Goal: Task Accomplishment & Management: Complete application form

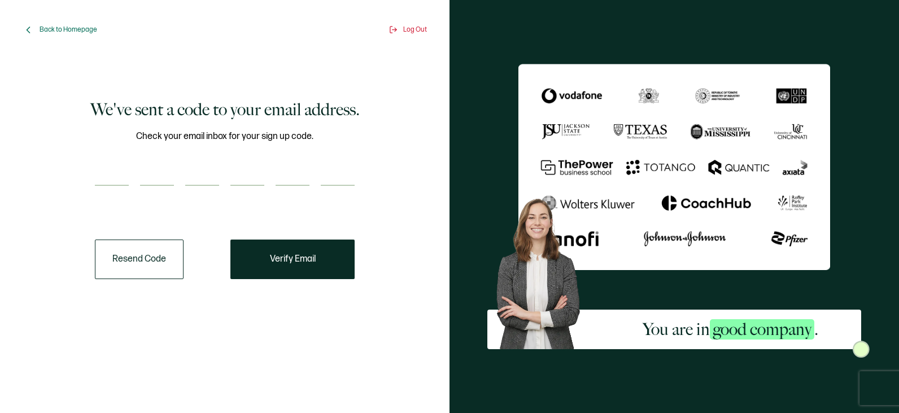
click at [115, 168] on input "number" at bounding box center [112, 174] width 34 height 23
type input "3"
type input "2"
type input "8"
type input "1"
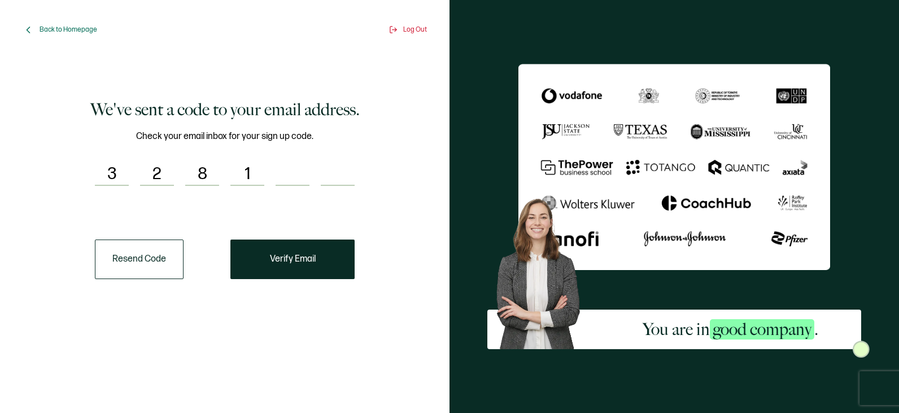
type input "1"
type input "6"
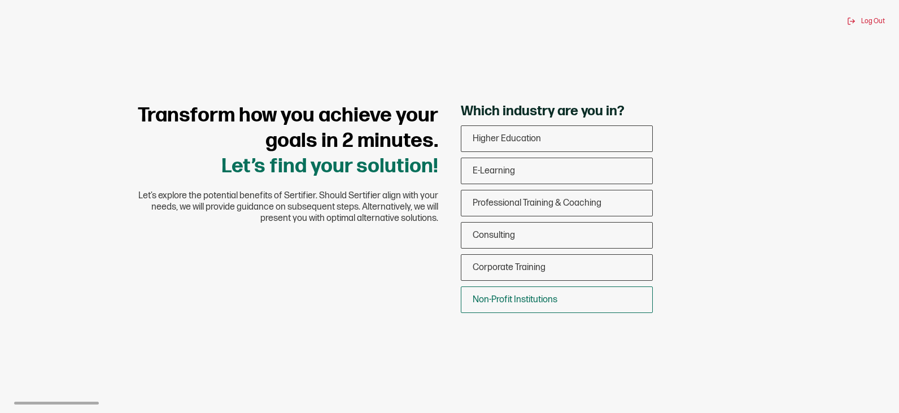
click at [545, 300] on span "Non-Profit Institutions" at bounding box center [515, 299] width 85 height 11
click at [0, 0] on input "Non-Profit Institutions" at bounding box center [0, 0] width 0 height 0
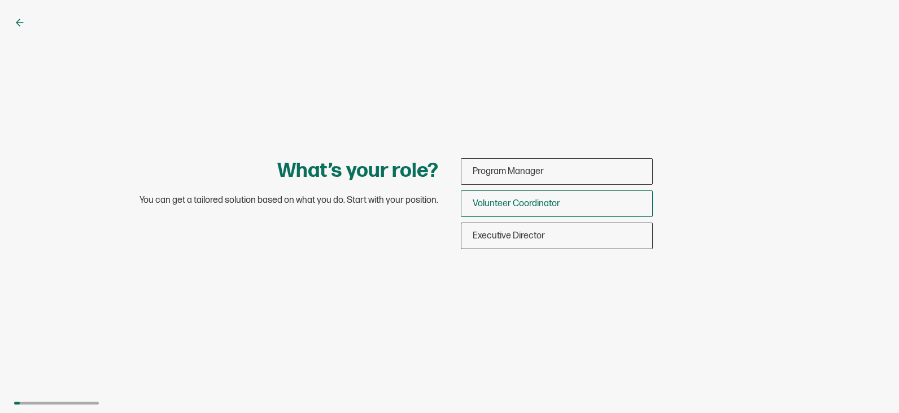
click at [510, 203] on span "Volunteer Coordinator" at bounding box center [517, 203] width 88 height 11
click at [0, 0] on input "Volunteer Coordinator" at bounding box center [0, 0] width 0 height 0
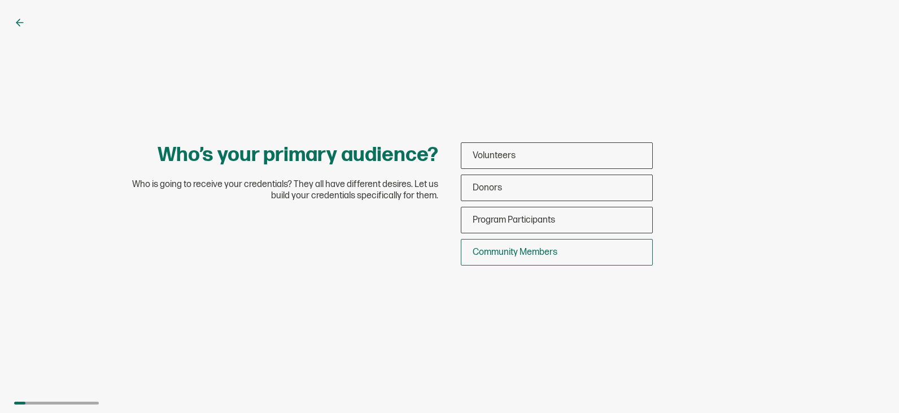
click at [539, 251] on span "Community Members" at bounding box center [515, 252] width 85 height 11
click at [0, 0] on input "Community Members" at bounding box center [0, 0] width 0 height 0
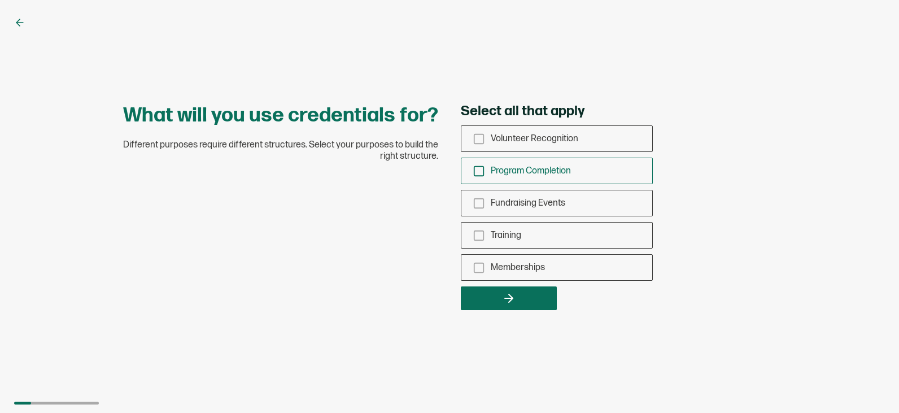
click at [477, 172] on icon "checkbox-group" at bounding box center [479, 171] width 12 height 12
click at [0, 0] on input "Program Completion" at bounding box center [0, 0] width 0 height 0
click at [482, 263] on rect "checkbox-group" at bounding box center [479, 268] width 10 height 10
click at [0, 0] on input "Memberships" at bounding box center [0, 0] width 0 height 0
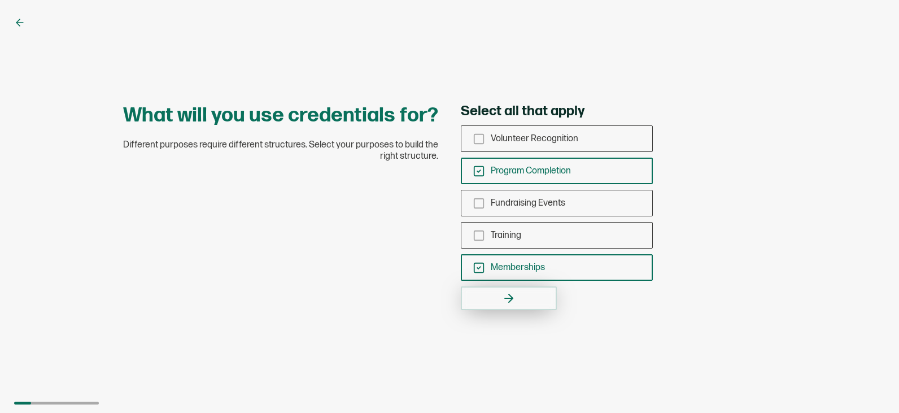
click at [512, 292] on icon "button" at bounding box center [509, 298] width 14 height 14
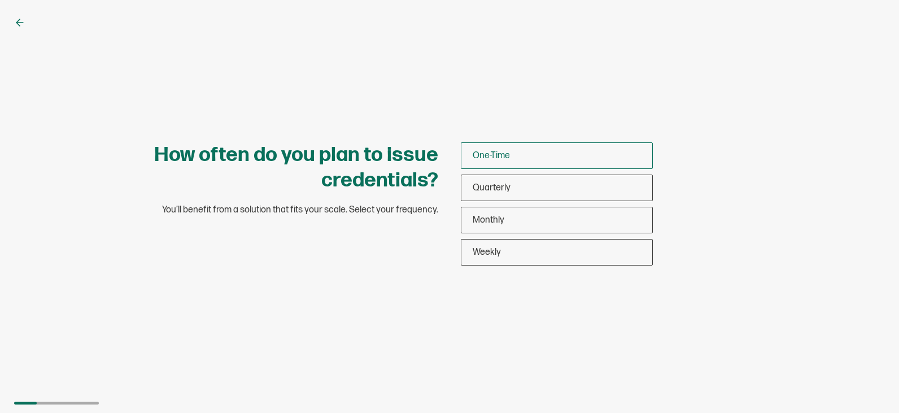
click at [517, 158] on div "One-Time" at bounding box center [556, 155] width 191 height 27
click at [0, 0] on input "One-Time" at bounding box center [0, 0] width 0 height 0
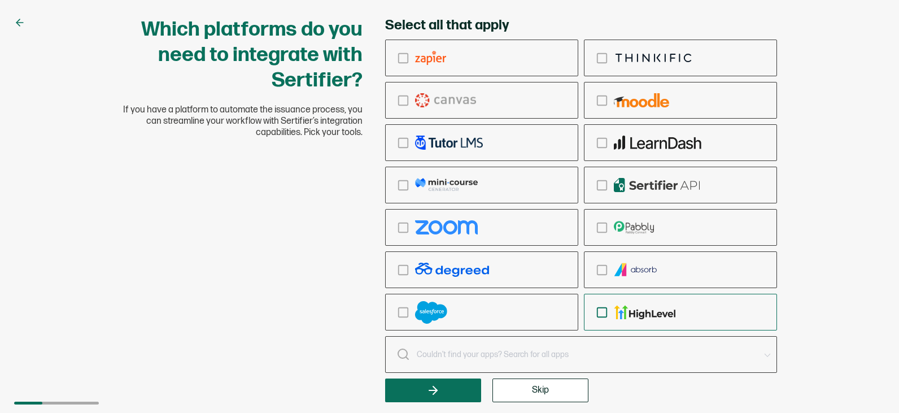
click at [602, 315] on icon "checkbox-group" at bounding box center [602, 312] width 12 height 12
click at [0, 0] on input "checkbox-group" at bounding box center [0, 0] width 0 height 0
click at [603, 133] on div "checkbox-group" at bounding box center [680, 142] width 192 height 27
click at [0, 0] on input "checkbox-group" at bounding box center [0, 0] width 0 height 0
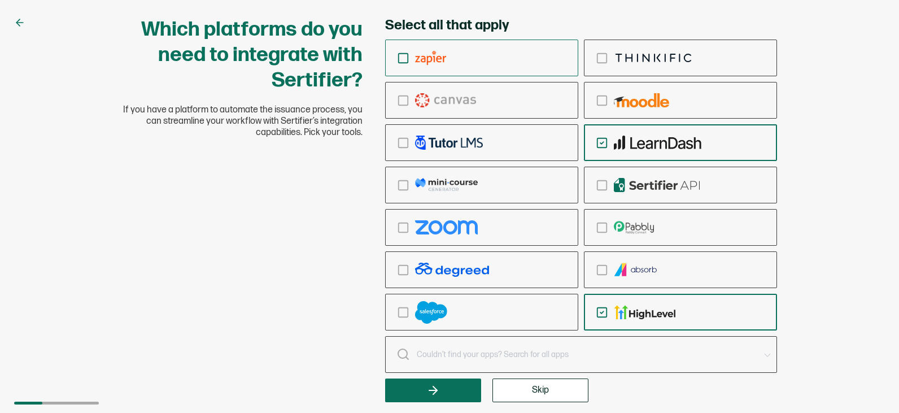
click at [402, 61] on icon "checkbox-group" at bounding box center [403, 58] width 12 height 12
click at [0, 0] on input "checkbox-group" at bounding box center [0, 0] width 0 height 0
click at [545, 395] on span "Skip" at bounding box center [540, 390] width 17 height 9
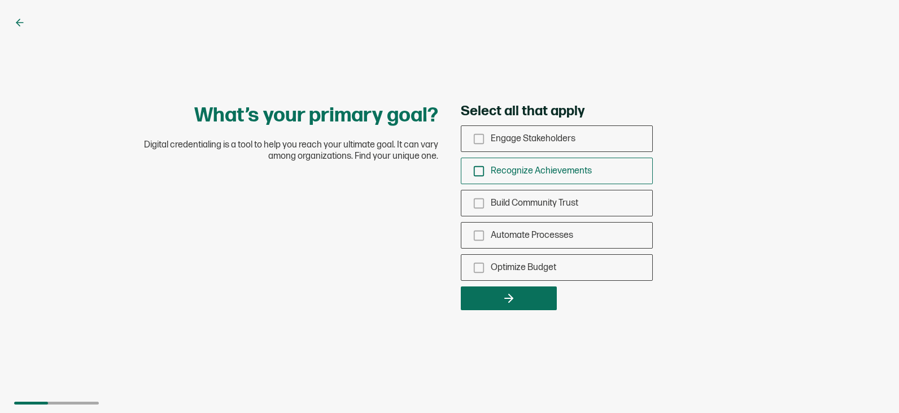
click at [478, 173] on icon "checkbox-group" at bounding box center [479, 171] width 12 height 12
click at [0, 0] on input "Recognize Achievements" at bounding box center [0, 0] width 0 height 0
click at [482, 202] on icon "checkbox-group" at bounding box center [479, 203] width 12 height 12
click at [0, 0] on input "Build Community Trust" at bounding box center [0, 0] width 0 height 0
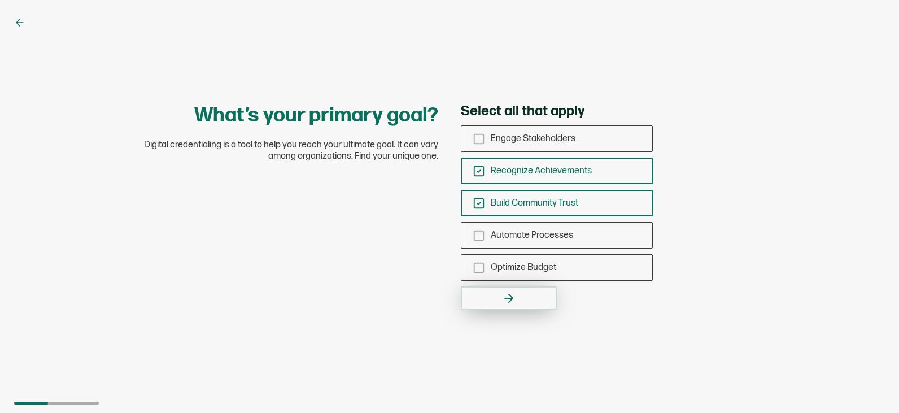
click at [531, 300] on button "button" at bounding box center [509, 298] width 96 height 24
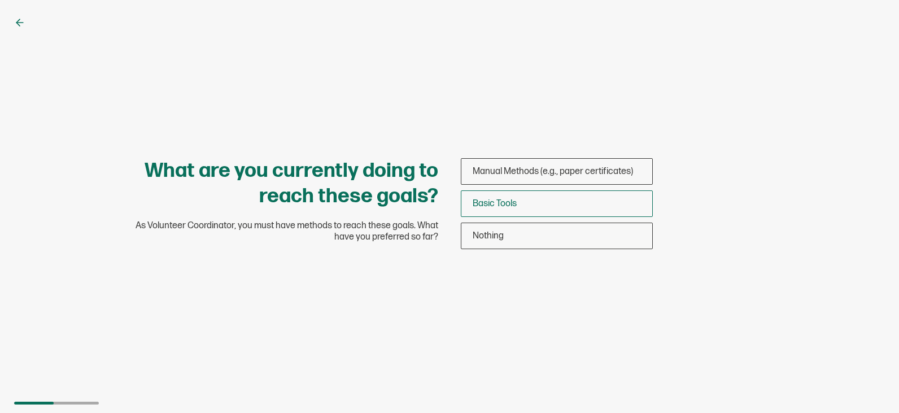
click at [491, 206] on span "Basic Tools" at bounding box center [495, 203] width 44 height 11
click at [0, 0] on input "Basic Tools" at bounding box center [0, 0] width 0 height 0
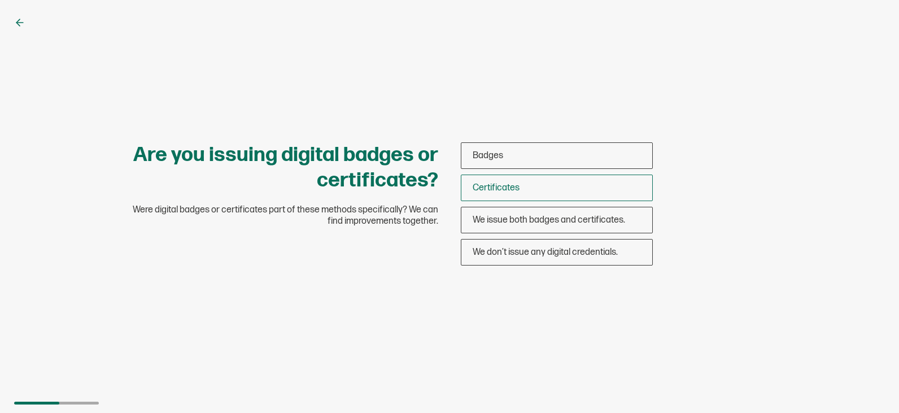
click at [505, 189] on span "Certificates" at bounding box center [496, 187] width 47 height 11
click at [0, 0] on input "Certificates" at bounding box center [0, 0] width 0 height 0
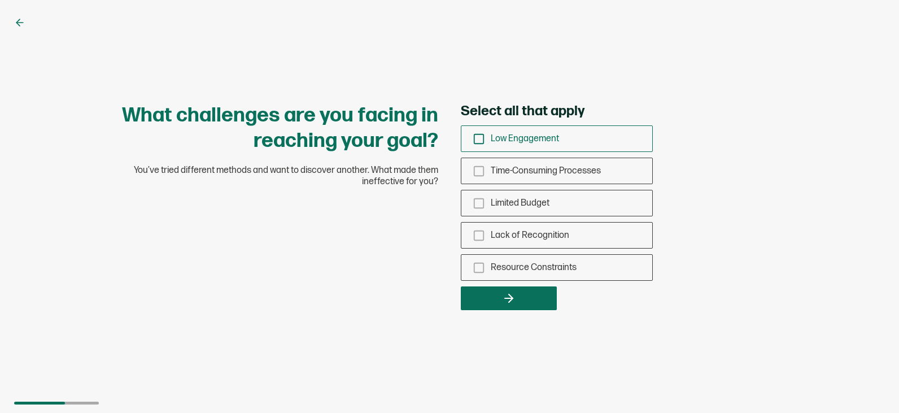
click at [480, 141] on icon "checkbox-group" at bounding box center [479, 139] width 12 height 12
click at [0, 0] on input "Low Engagement" at bounding box center [0, 0] width 0 height 0
click at [481, 139] on icon "checkbox-group" at bounding box center [479, 139] width 12 height 12
click at [0, 0] on input "Low Engagement" at bounding box center [0, 0] width 0 height 0
click at [481, 139] on icon "checkbox-group" at bounding box center [479, 139] width 12 height 12
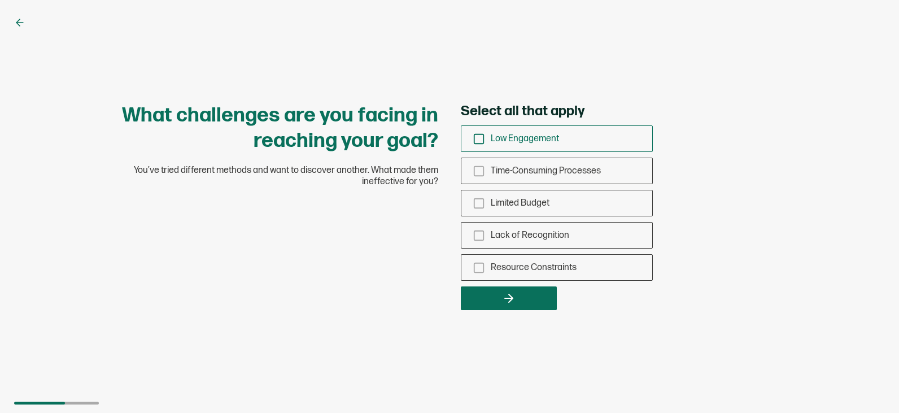
click at [0, 0] on input "Low Engagement" at bounding box center [0, 0] width 0 height 0
click at [482, 269] on icon "checkbox-group" at bounding box center [479, 267] width 12 height 12
click at [0, 0] on input "Resource Constraints" at bounding box center [0, 0] width 0 height 0
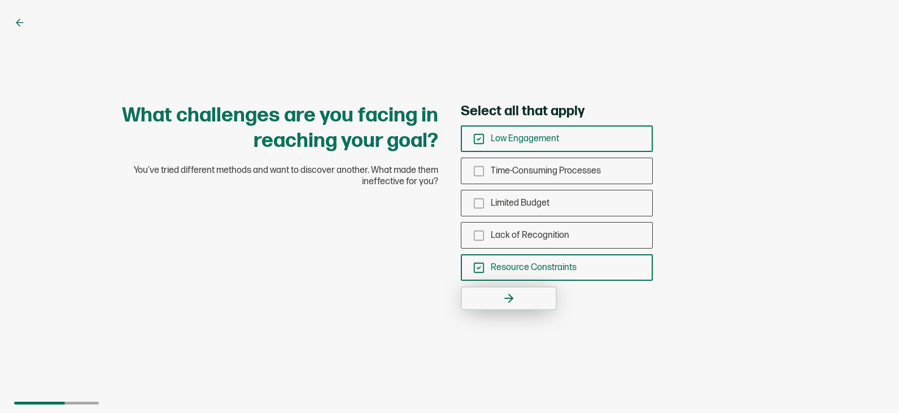
click at [509, 295] on icon "button" at bounding box center [511, 298] width 4 height 8
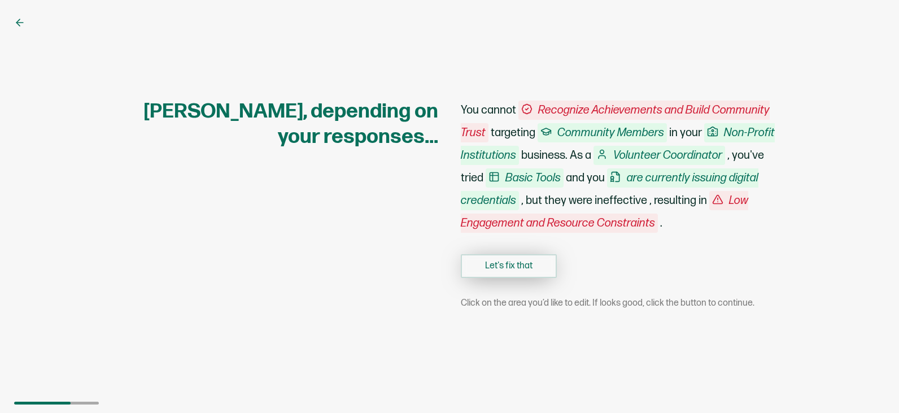
click at [518, 264] on button "Let's fix that" at bounding box center [509, 266] width 96 height 24
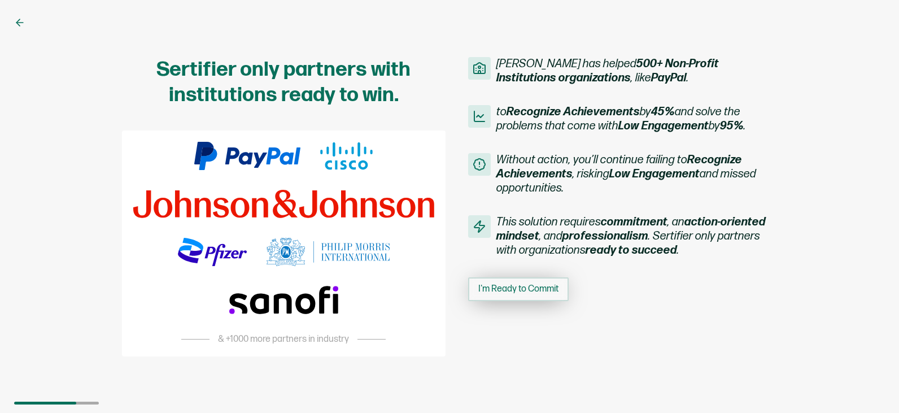
click at [518, 291] on span "I'm Ready to Commit" at bounding box center [518, 289] width 80 height 9
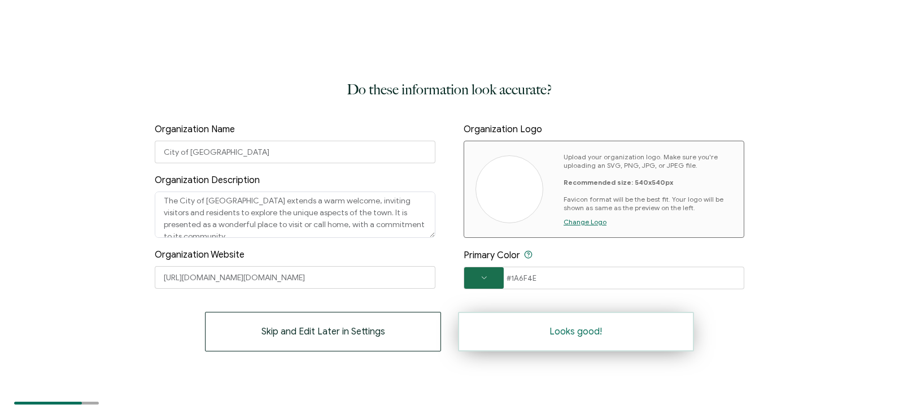
click at [579, 340] on button "Looks good!" at bounding box center [576, 332] width 236 height 40
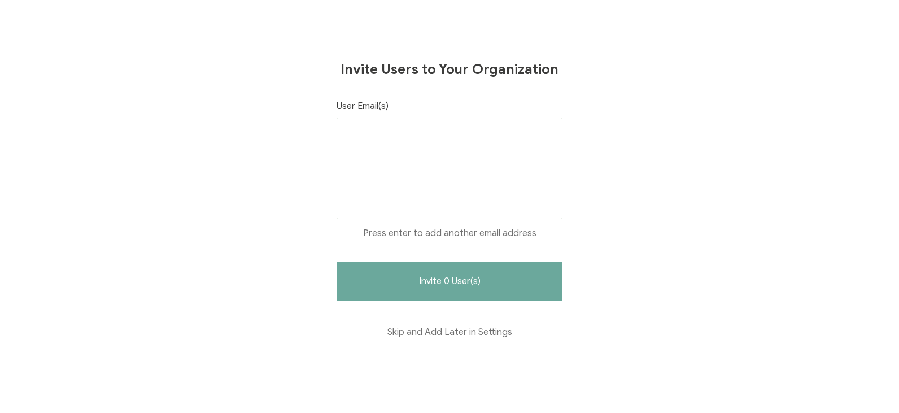
click at [372, 126] on div at bounding box center [450, 168] width 226 height 102
click at [405, 177] on div at bounding box center [450, 168] width 226 height 102
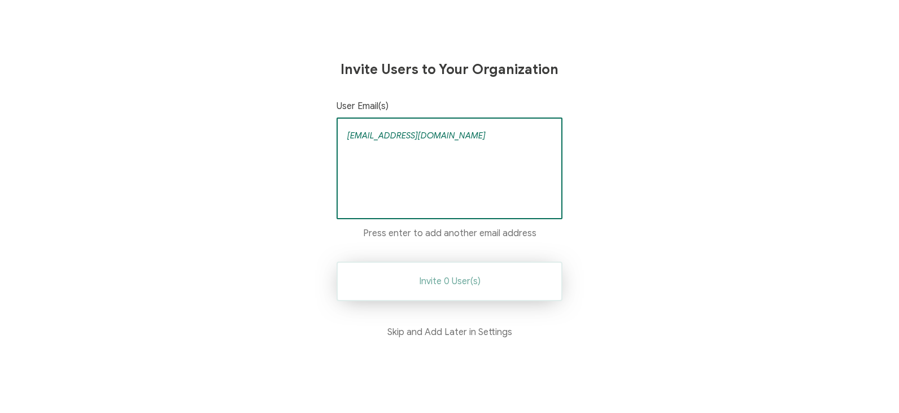
type input "[EMAIL_ADDRESS][DOMAIN_NAME]"
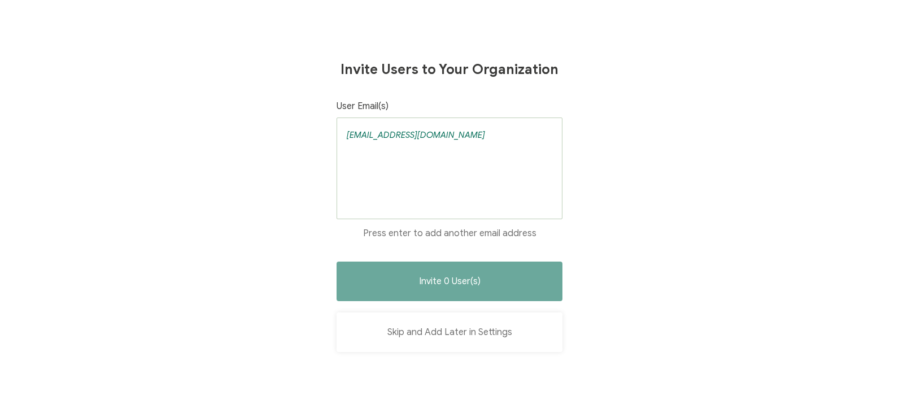
click at [450, 333] on button "Skip and Add Later in Settings" at bounding box center [450, 332] width 226 height 40
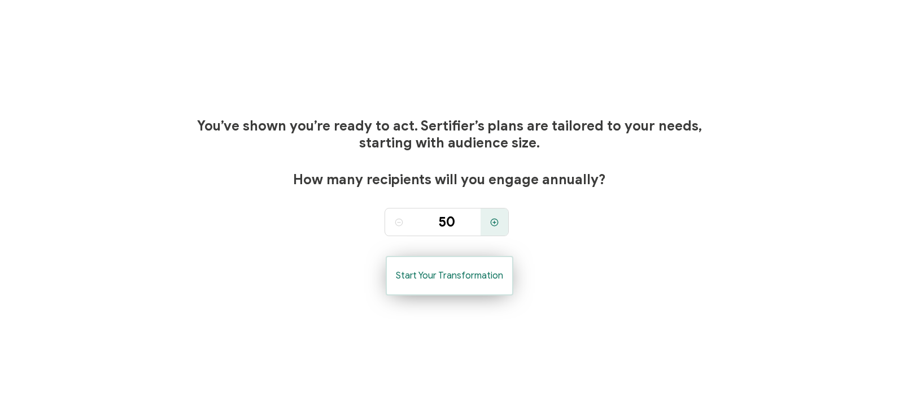
click at [459, 274] on span "Start Your Transformation" at bounding box center [449, 275] width 107 height 9
